Goal: Information Seeking & Learning: Learn about a topic

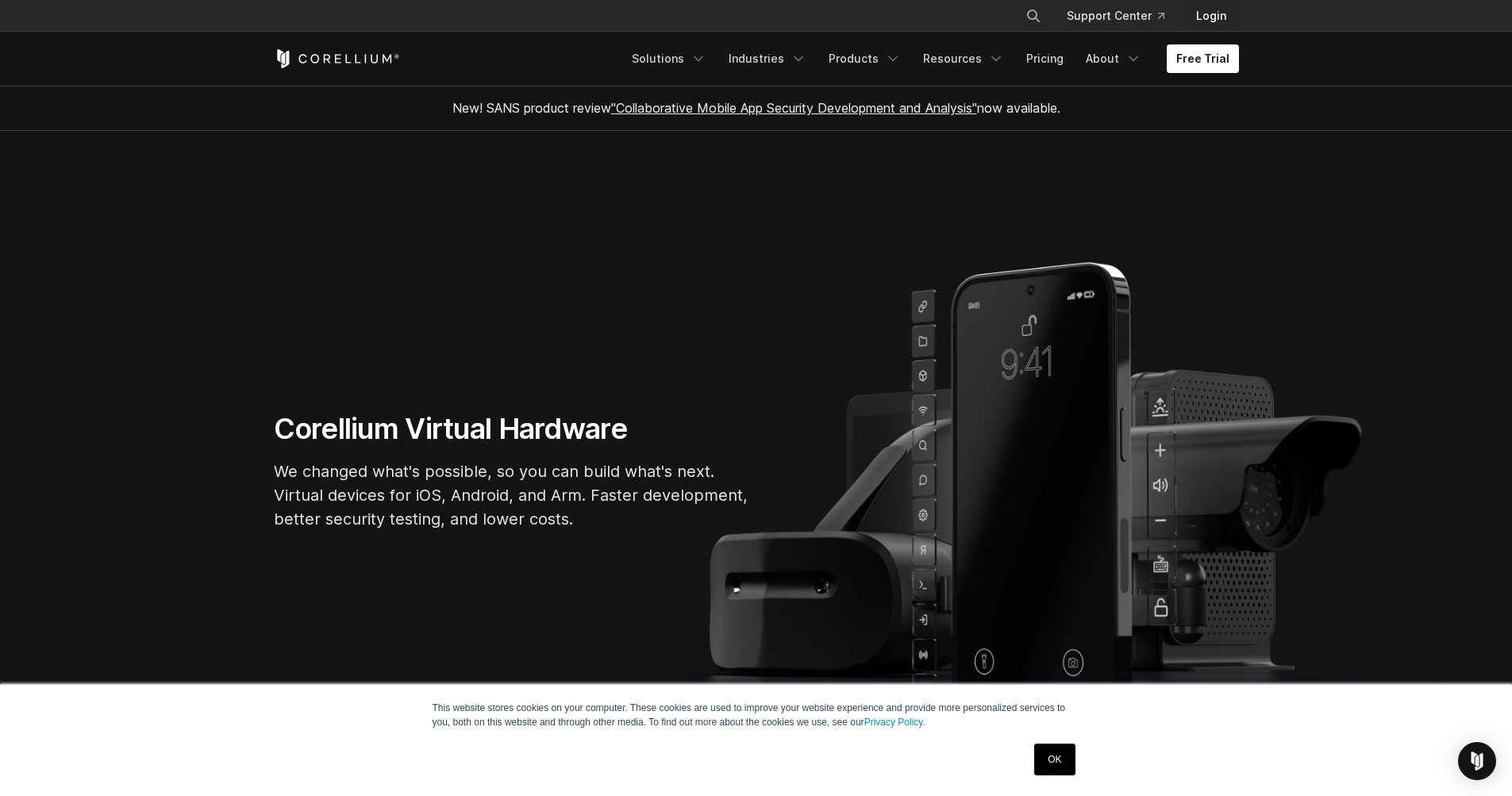
click at [1221, 15] on link "Login" at bounding box center [1211, 16] width 55 height 29
click at [1010, 65] on link "Resources" at bounding box center [963, 58] width 100 height 29
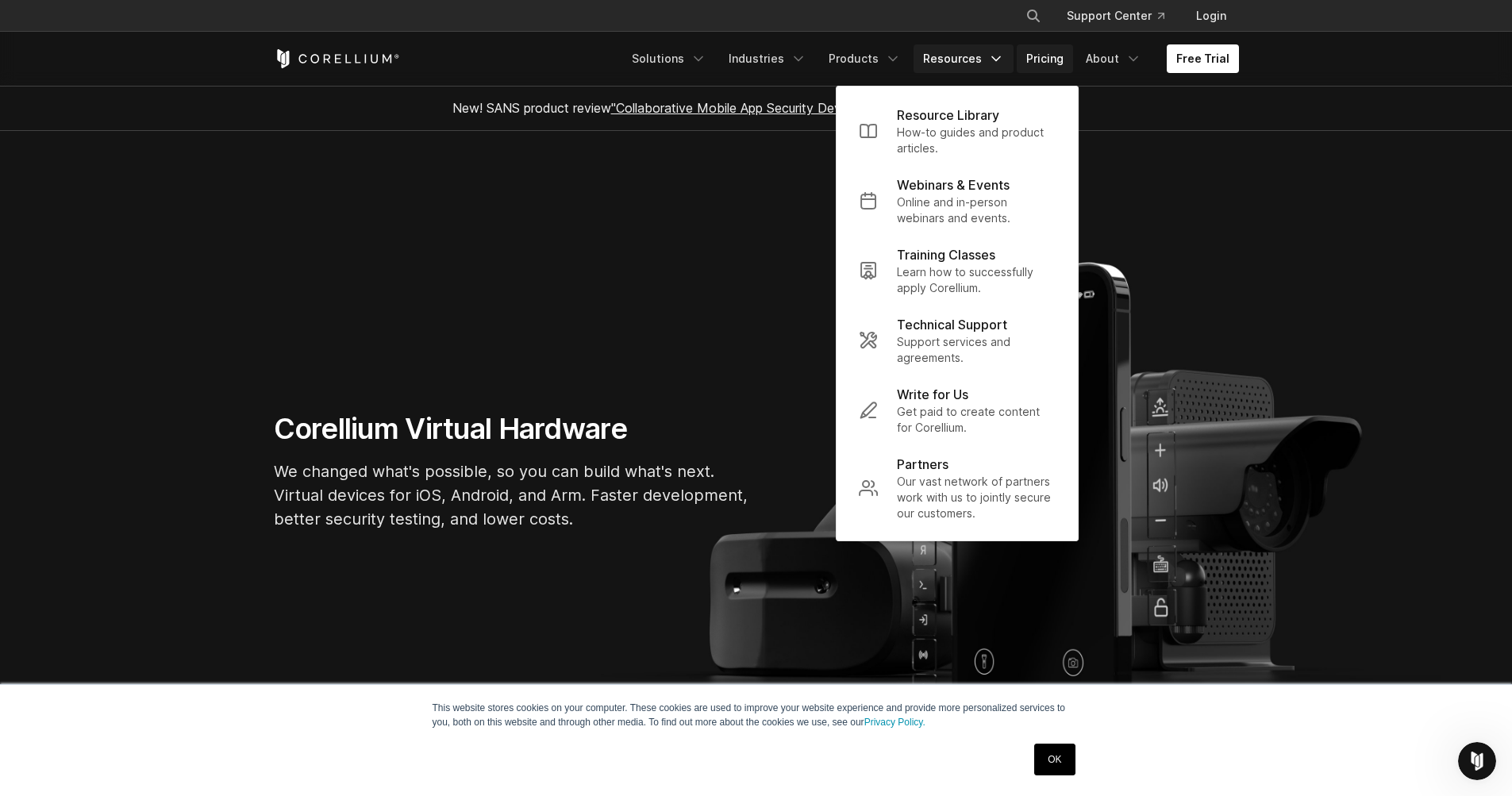
click at [1073, 59] on link "Pricing" at bounding box center [1044, 58] width 56 height 29
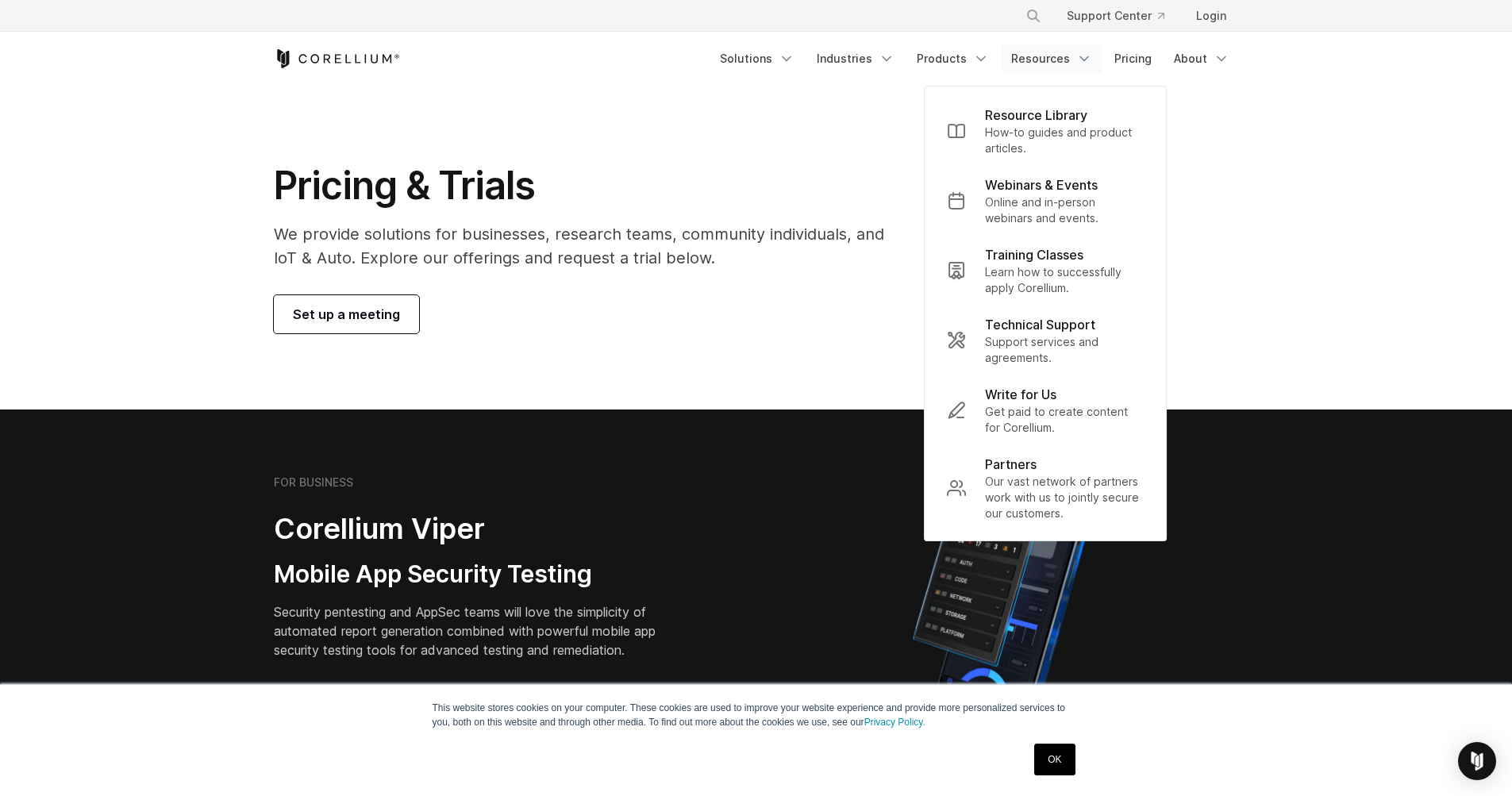
click at [713, 394] on section "Pricing & Trials We provide solutions for businesses, research teams, community…" at bounding box center [756, 247] width 1512 height 324
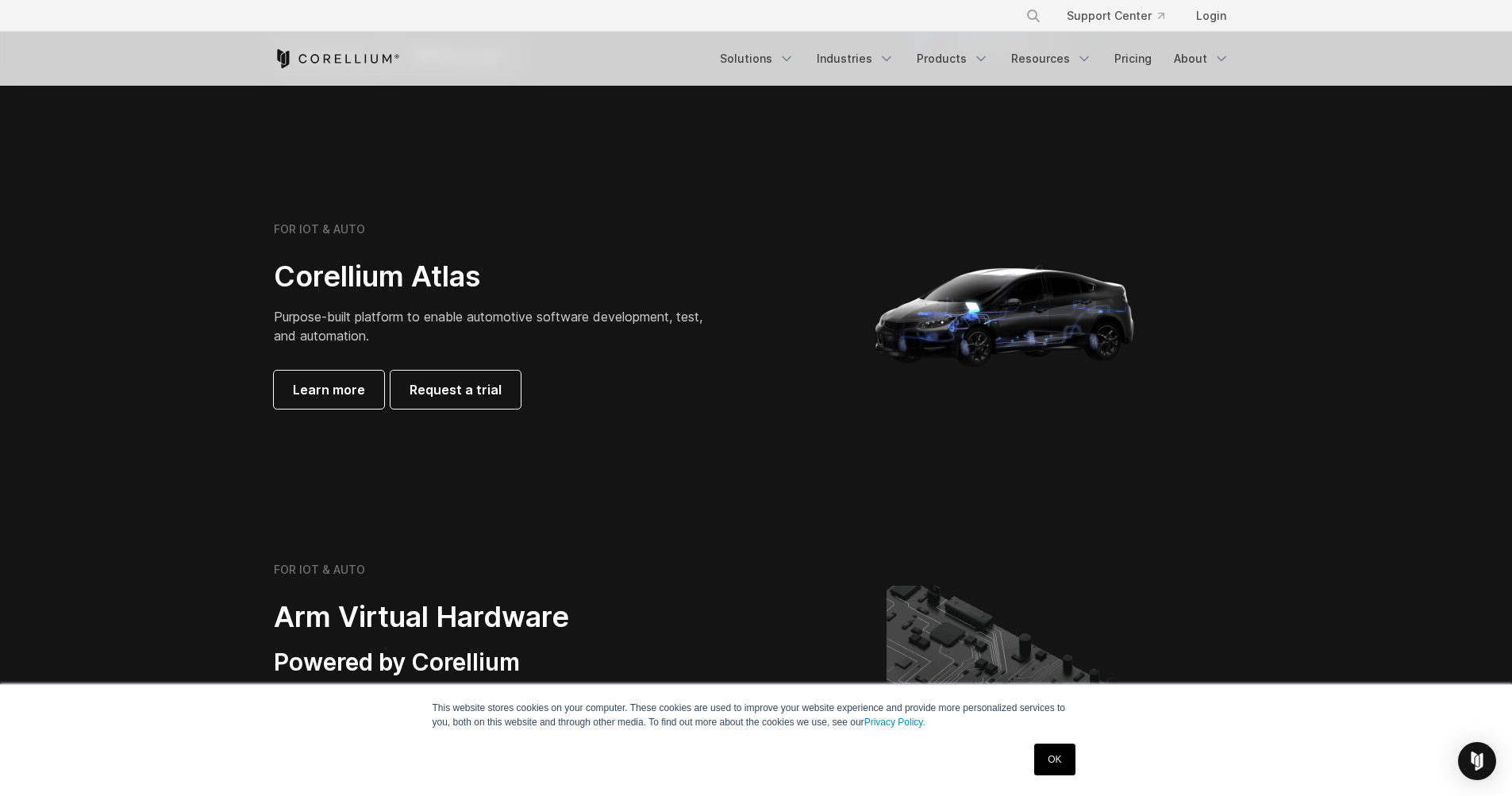
scroll to position [845, 0]
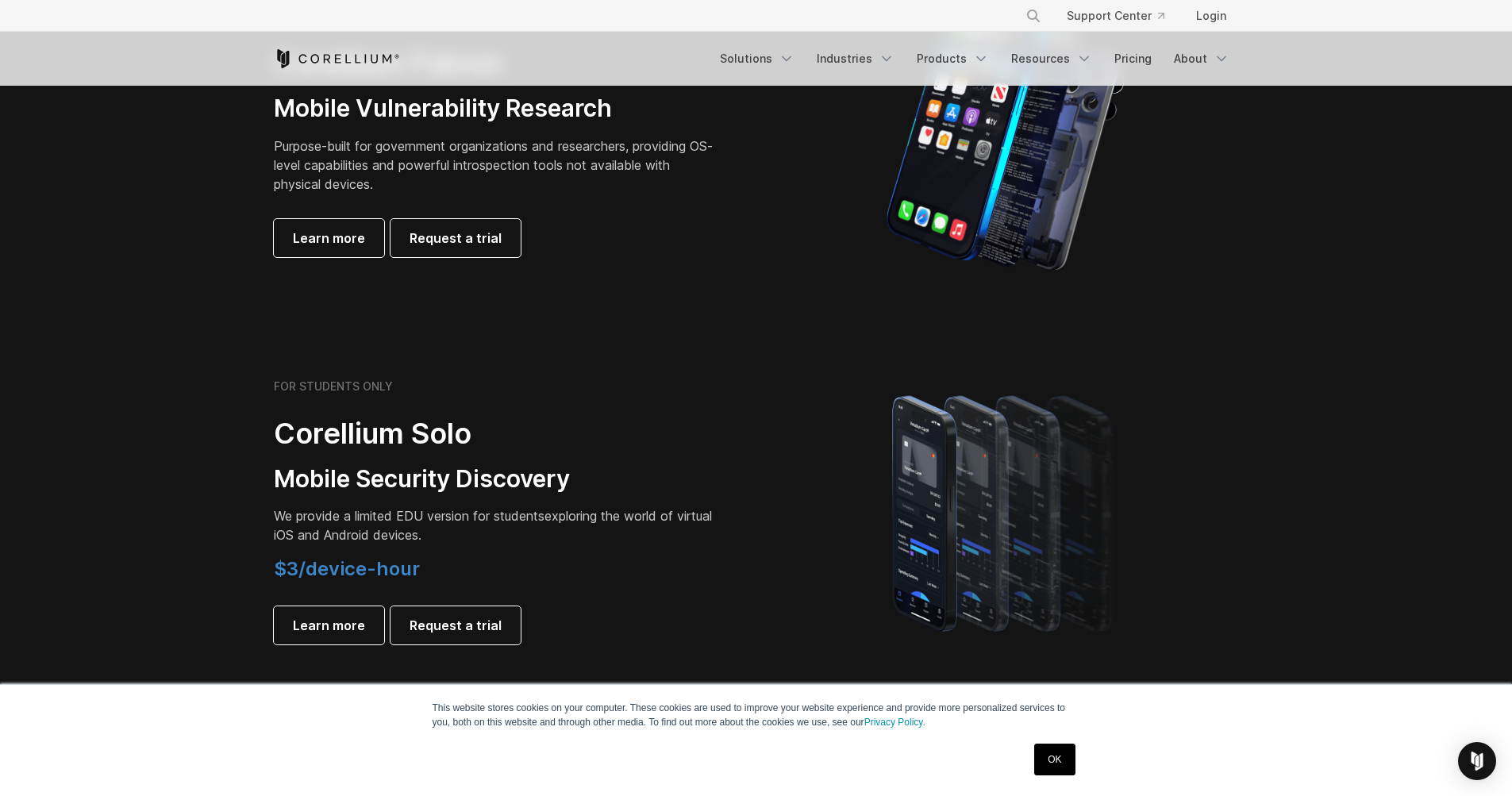
click at [394, 518] on span "We provide a limited EDU version for students" at bounding box center [409, 516] width 271 height 16
click at [394, 517] on span "We provide a limited EDU version for students" at bounding box center [409, 516] width 271 height 16
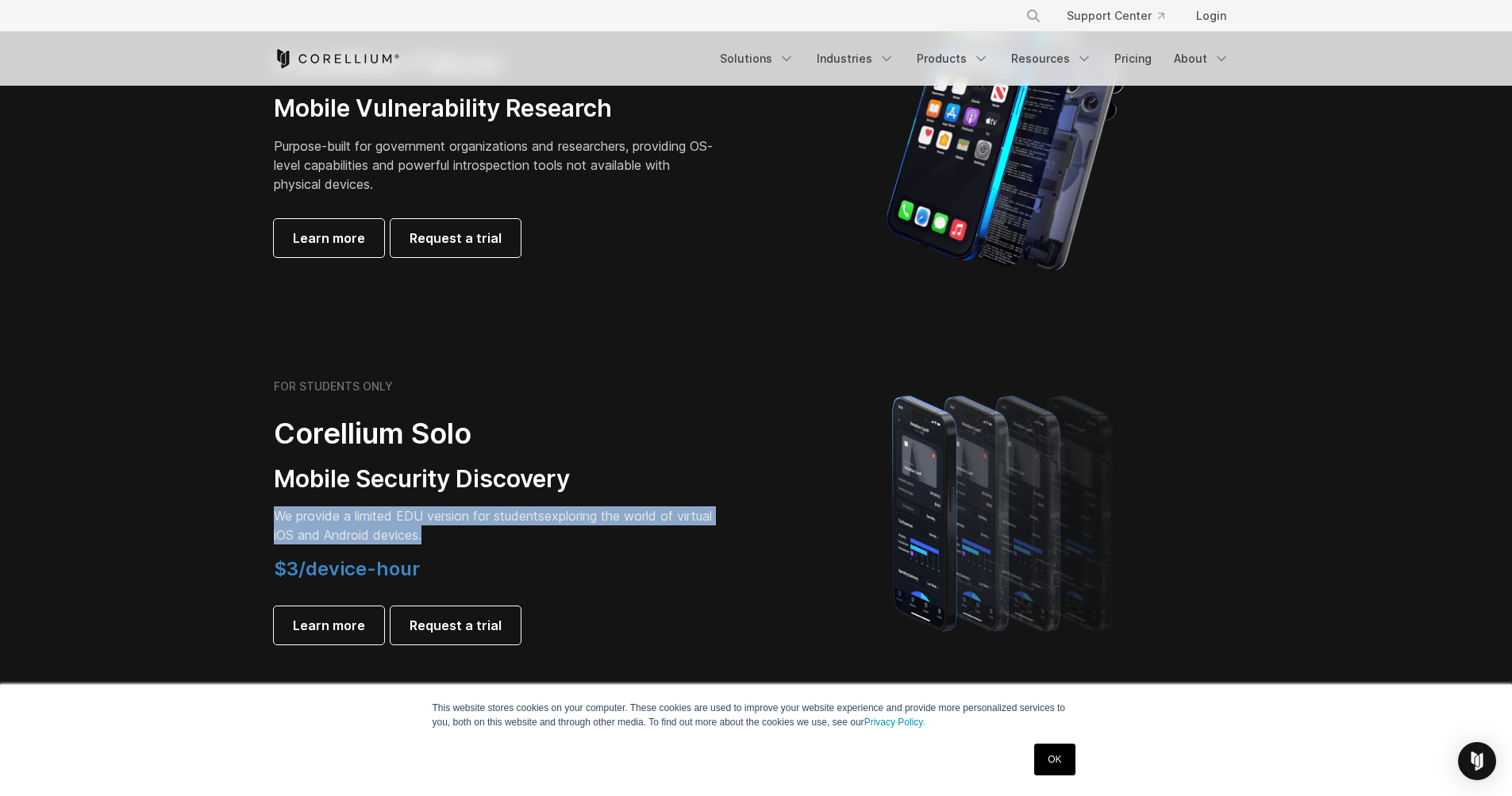
click at [394, 517] on span "We provide a limited EDU version for students" at bounding box center [409, 516] width 271 height 16
click at [335, 630] on span "Learn more" at bounding box center [328, 625] width 72 height 19
